Goal: Find specific page/section: Find specific page/section

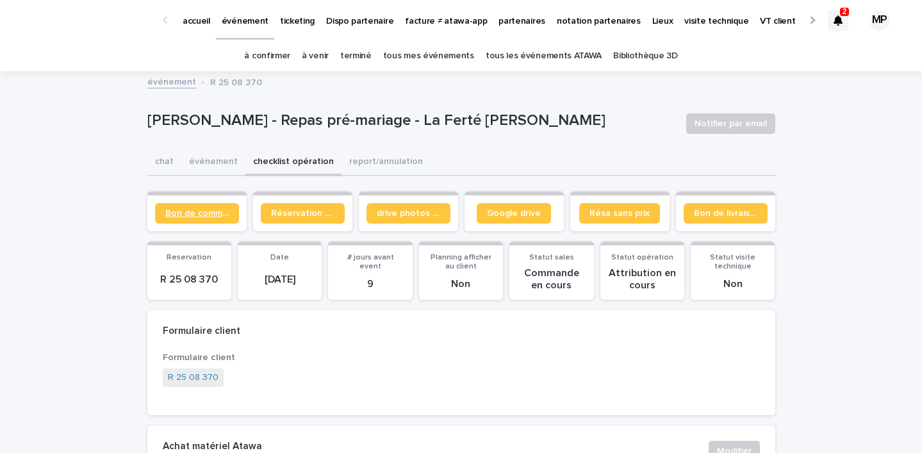
click at [204, 214] on span "Bon de commande" at bounding box center [196, 213] width 63 height 9
click at [550, 60] on link "tous les événements ATAWA" at bounding box center [544, 56] width 116 height 30
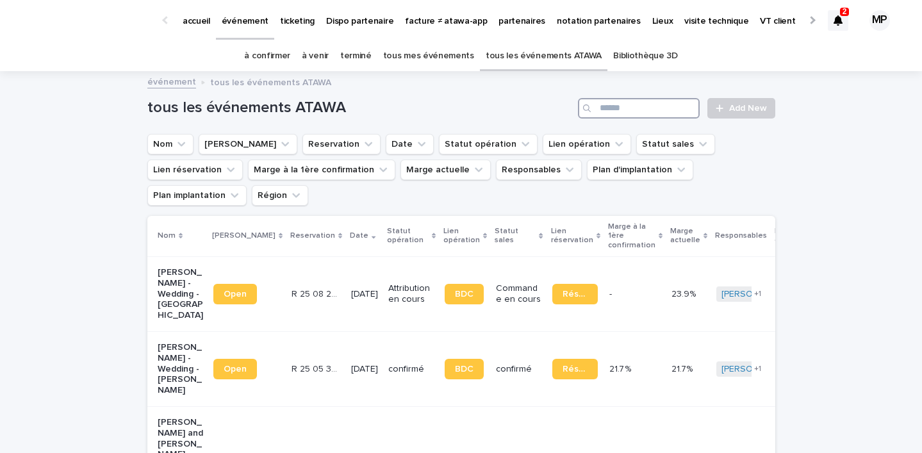
click at [616, 111] on input "Search" at bounding box center [639, 108] width 122 height 20
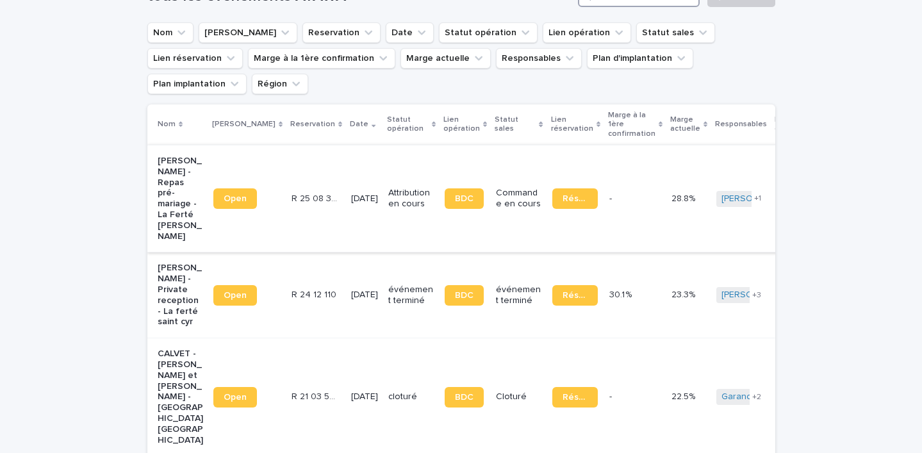
scroll to position [133, 0]
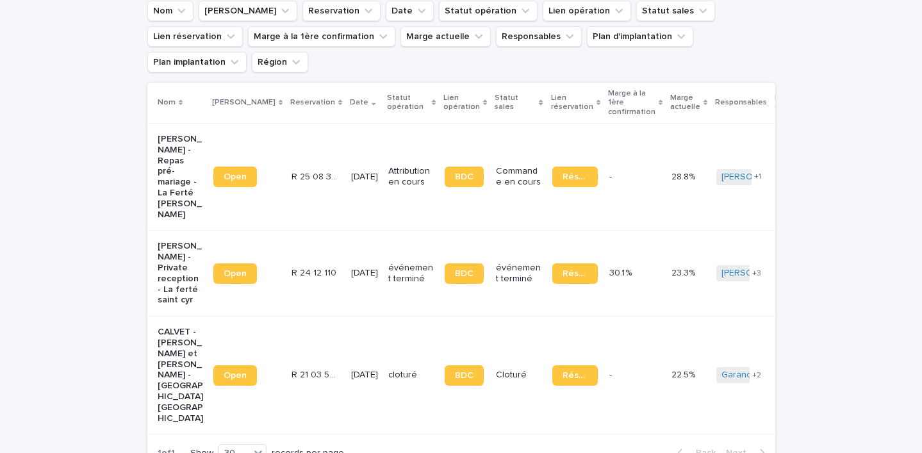
type input "*****"
click at [445, 167] on link "BDC" at bounding box center [464, 177] width 39 height 20
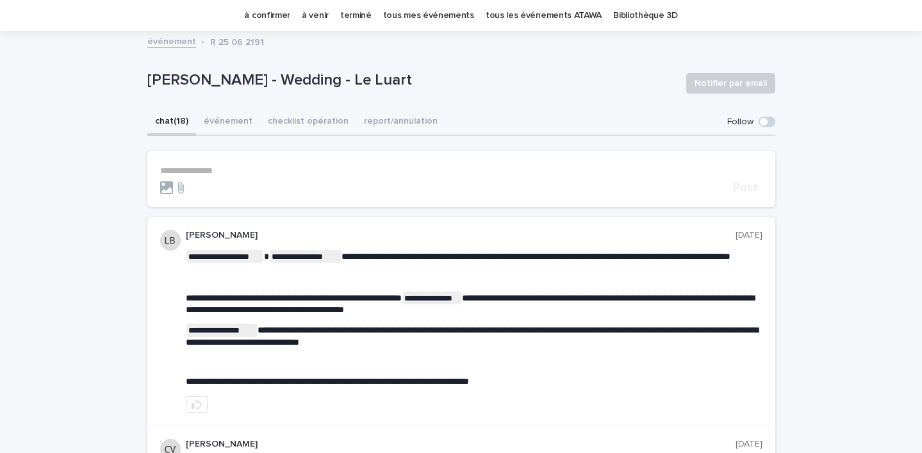
scroll to position [40, 0]
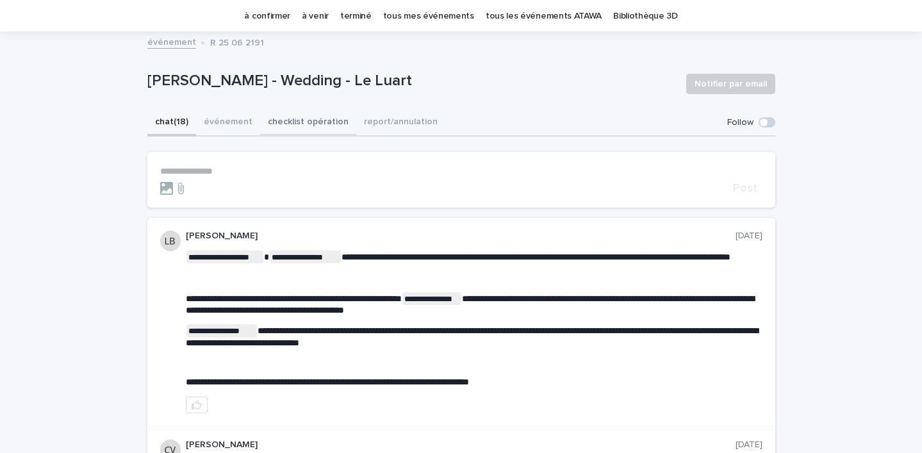
click at [279, 122] on button "checklist opération" at bounding box center [308, 123] width 96 height 27
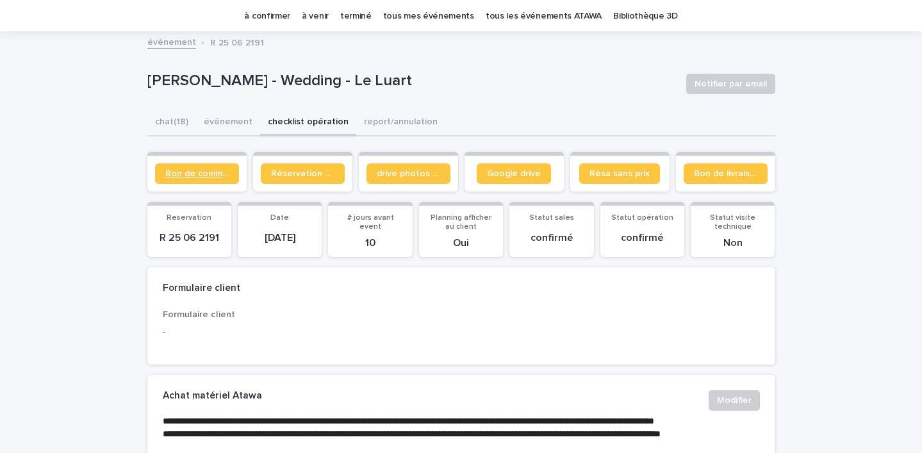
click at [195, 178] on link "Bon de commande" at bounding box center [197, 173] width 84 height 20
click at [176, 126] on button "chat (18)" at bounding box center [171, 123] width 49 height 27
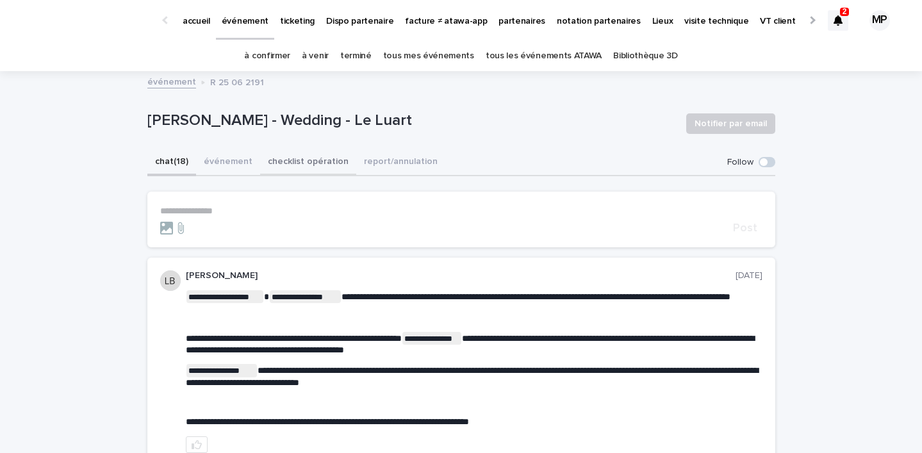
click at [289, 152] on button "checklist opération" at bounding box center [308, 162] width 96 height 27
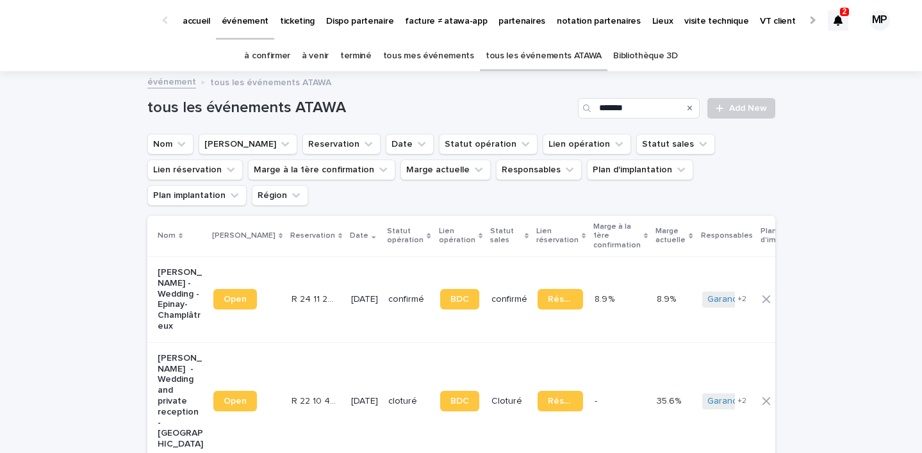
click at [510, 14] on p "partenaires" at bounding box center [521, 13] width 47 height 27
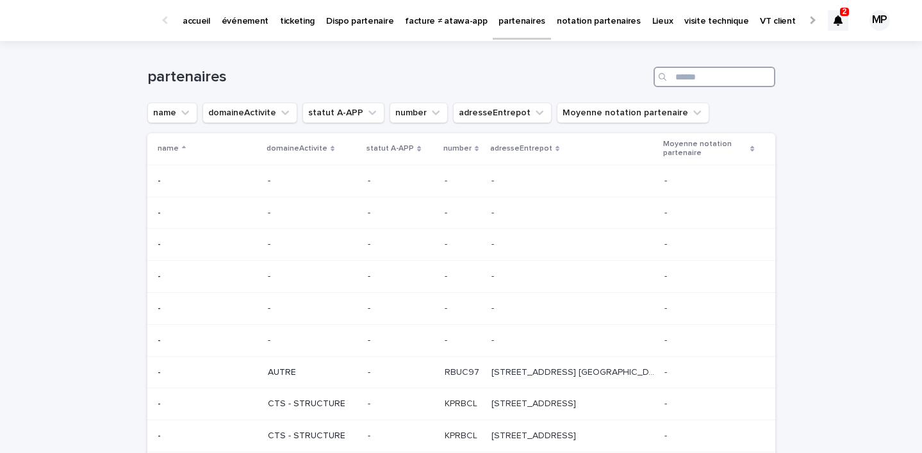
click at [690, 76] on input "Search" at bounding box center [714, 77] width 122 height 20
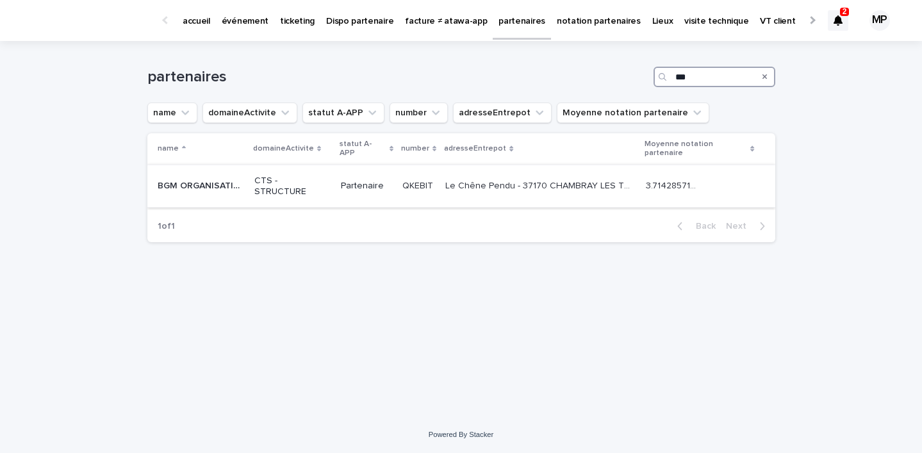
type input "***"
click at [205, 178] on p "BGM ORGANISATION" at bounding box center [203, 184] width 90 height 13
